Goal: Purchase product/service

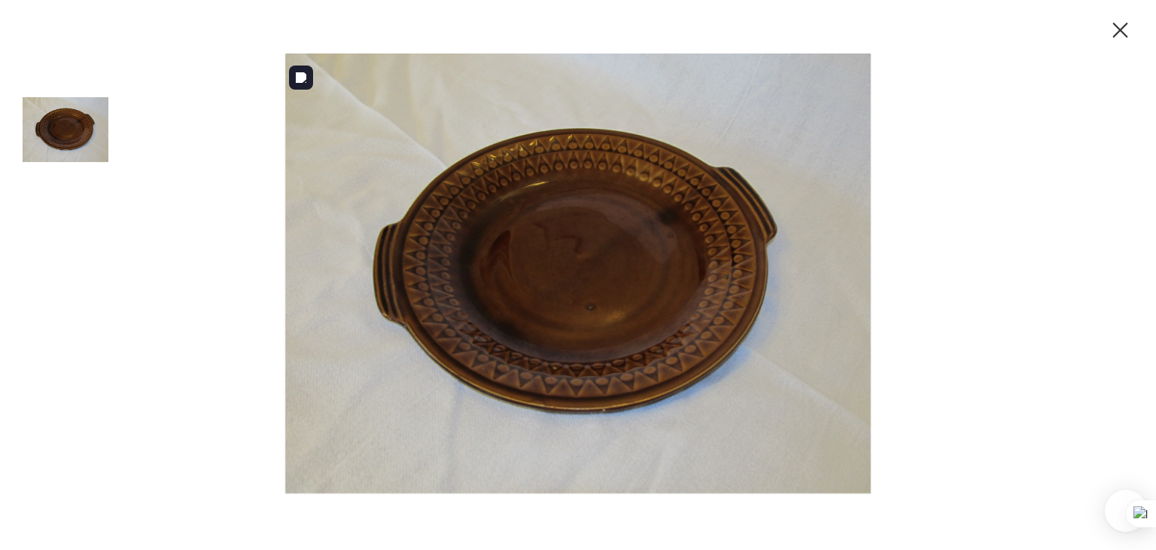
click at [530, 308] on img at bounding box center [578, 273] width 602 height 440
click at [42, 130] on img at bounding box center [66, 130] width 86 height 86
click at [1126, 26] on icon "button" at bounding box center [1120, 30] width 26 height 26
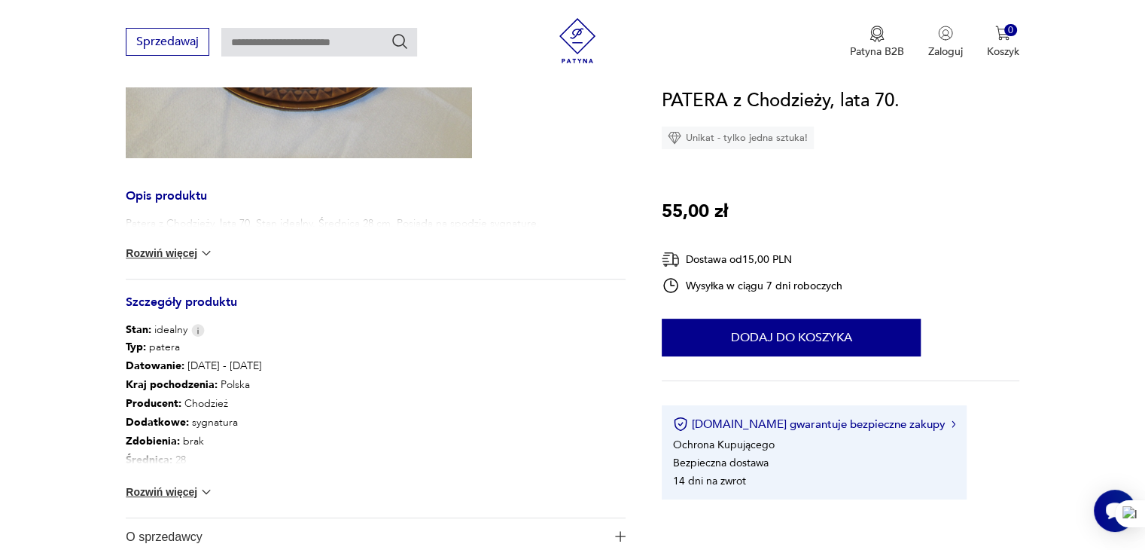
scroll to position [376, 0]
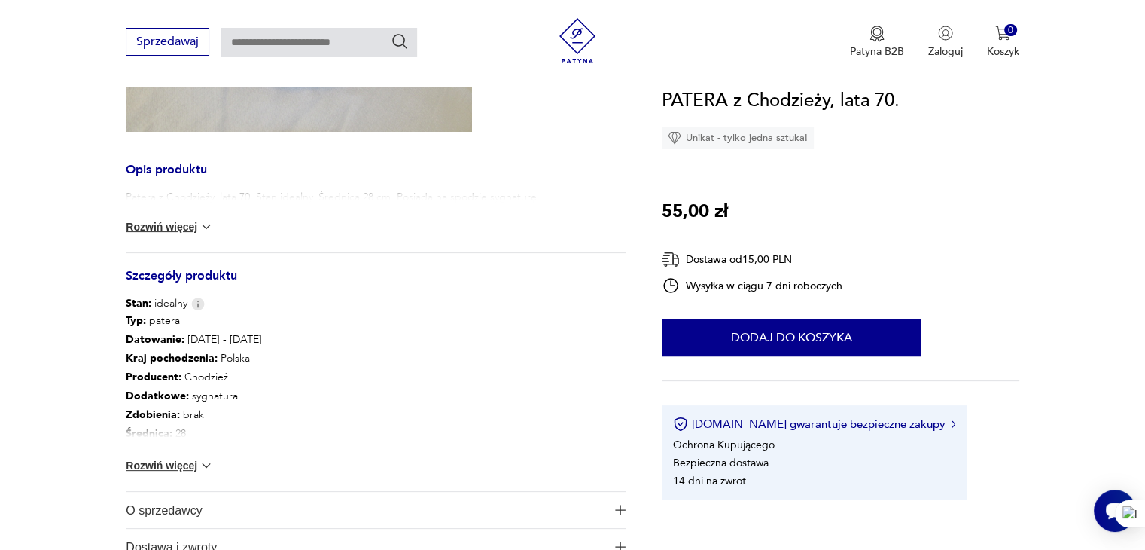
click at [190, 461] on button "Rozwiń więcej" at bounding box center [169, 465] width 87 height 15
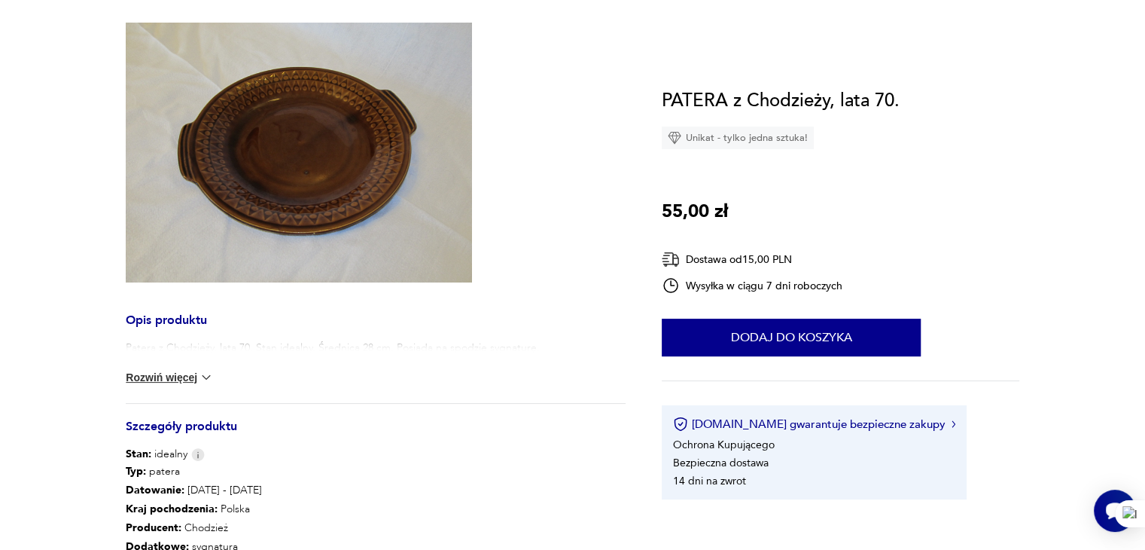
scroll to position [75, 0]
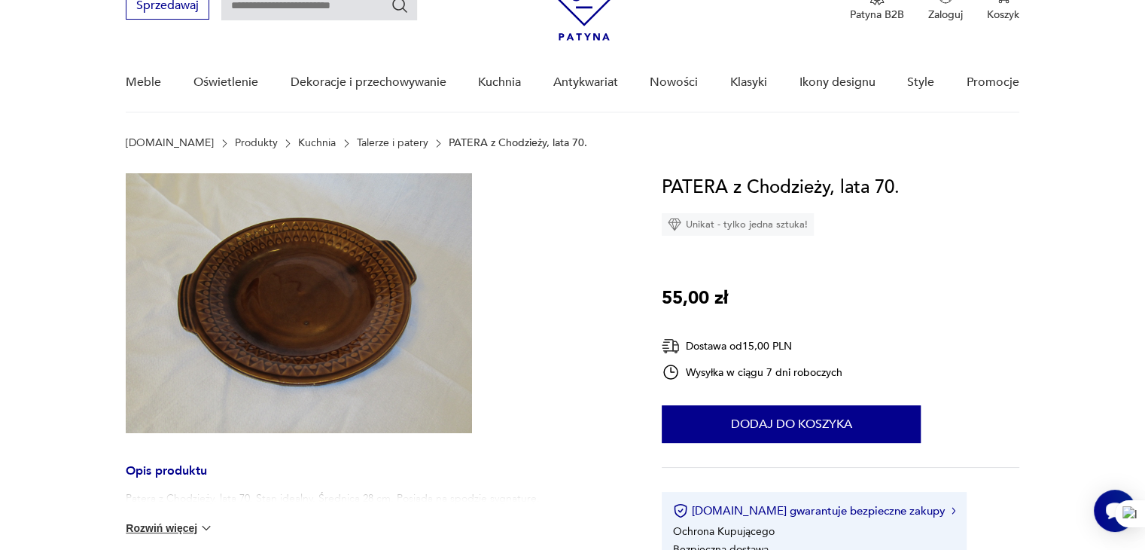
scroll to position [751, 0]
